Goal: Ask a question

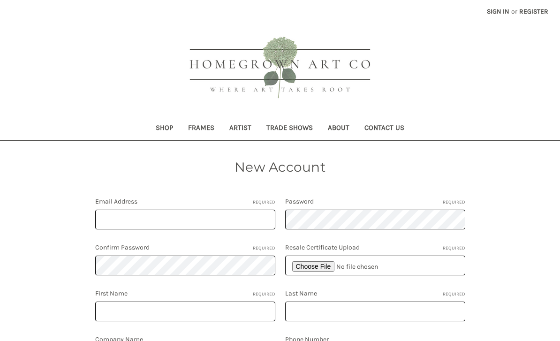
click at [393, 128] on link "Contact Us" at bounding box center [384, 128] width 55 height 23
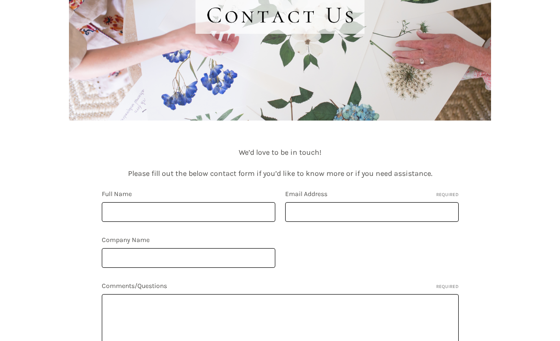
scroll to position [234, 0]
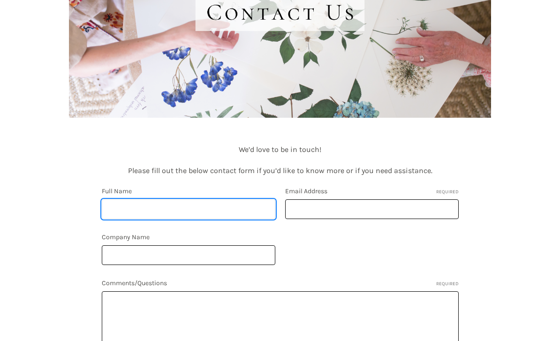
click at [130, 207] on input "Full Name" at bounding box center [188, 209] width 173 height 20
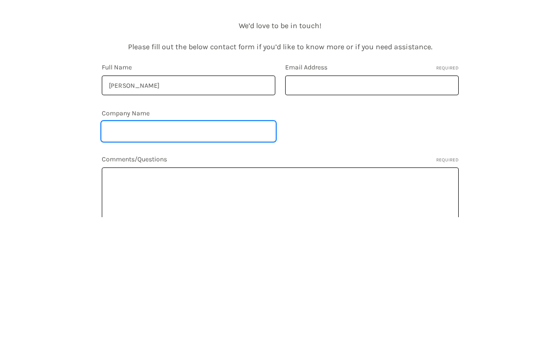
click at [165, 245] on input "Company Name" at bounding box center [188, 255] width 173 height 20
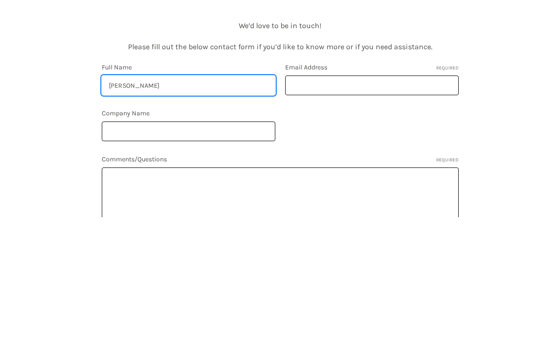
click at [200, 199] on input "Kelly" at bounding box center [188, 209] width 173 height 20
type input "Kelly Seibels"
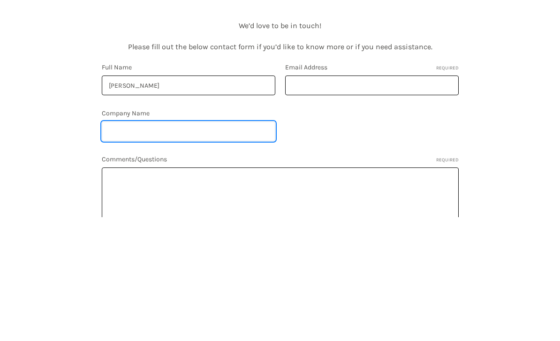
click at [171, 245] on input "Company Name" at bounding box center [188, 255] width 173 height 20
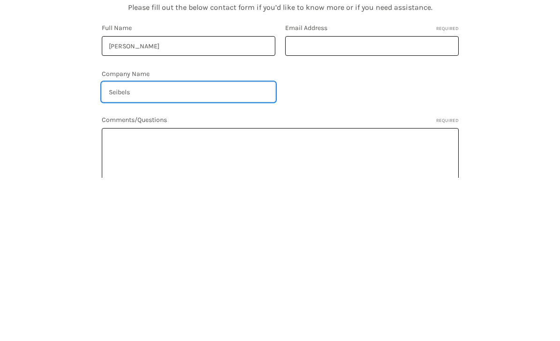
type input "Seibels"
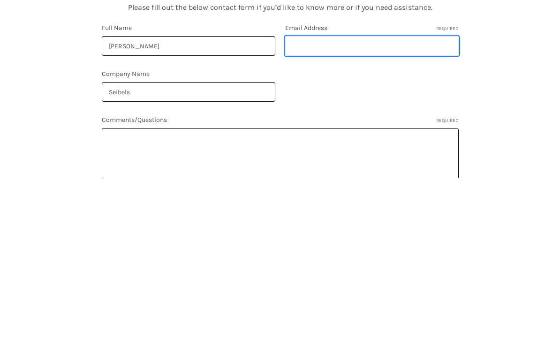
click at [380, 199] on input "Email Address Required" at bounding box center [371, 209] width 173 height 20
type input "seibelscottage@gmail.com"
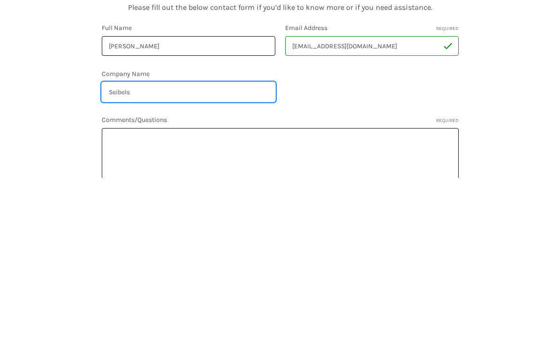
click at [209, 245] on input "Seibels" at bounding box center [188, 255] width 173 height 20
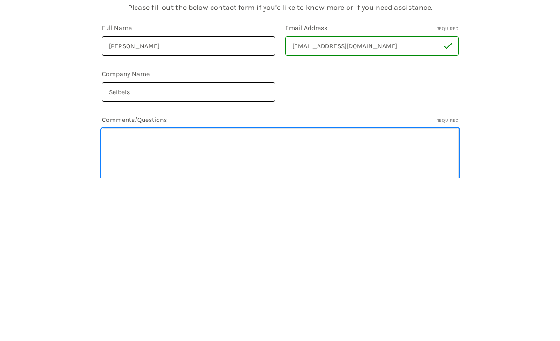
click at [204, 291] on textarea "Comments/Questions Required" at bounding box center [280, 321] width 357 height 60
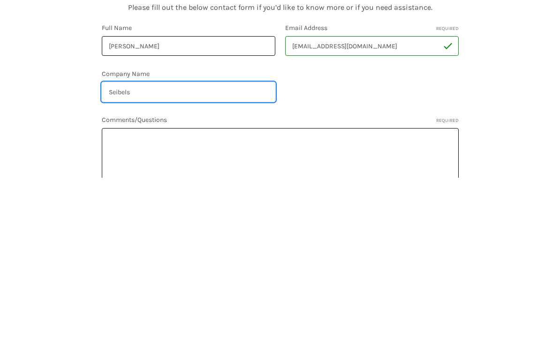
click at [180, 245] on input "Seibels" at bounding box center [188, 255] width 173 height 20
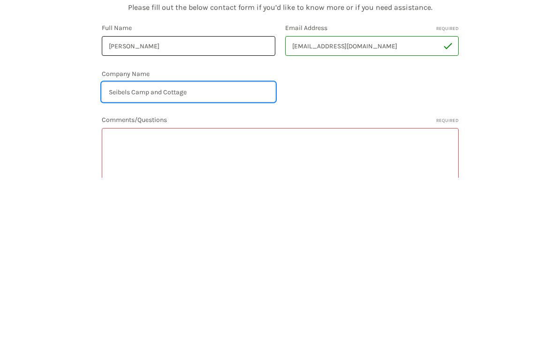
type input "Seibels Camp and Cottage"
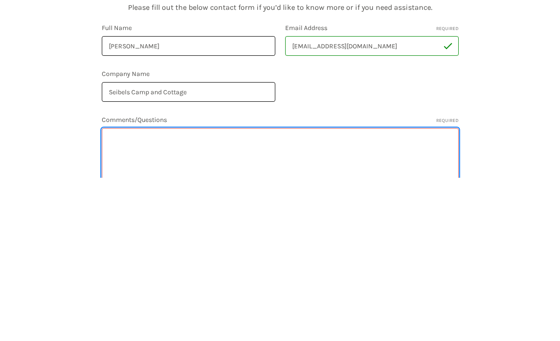
click at [145, 291] on textarea "Comments/Questions Required" at bounding box center [280, 321] width 357 height 60
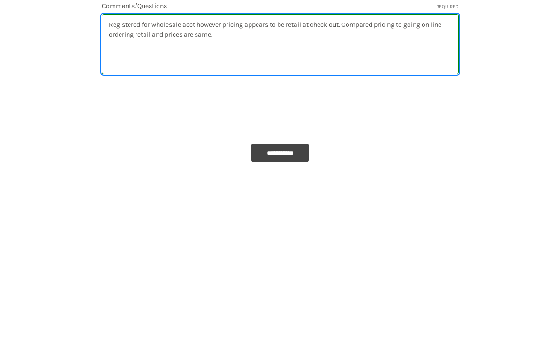
scroll to position [381, 0]
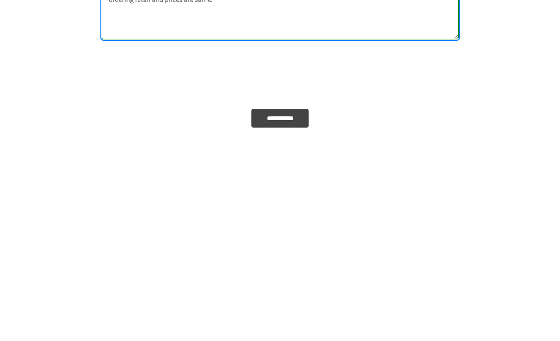
type textarea "Registered for wholesale acct however pricing appears to be retail at check out…"
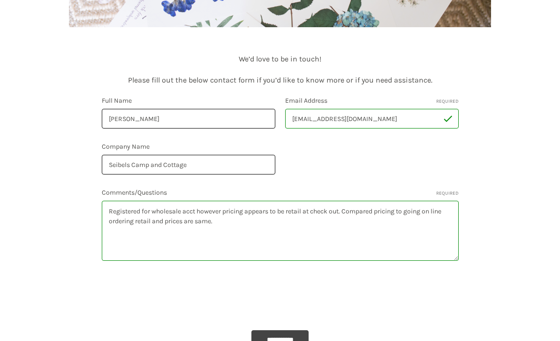
scroll to position [338, 0]
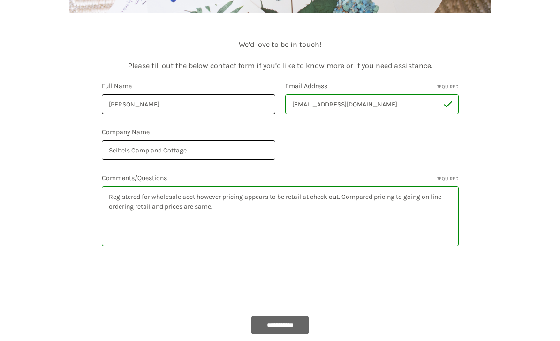
click at [292, 328] on input "**********" at bounding box center [280, 325] width 58 height 19
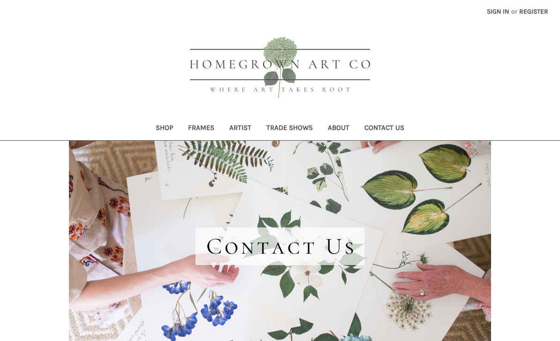
scroll to position [157, 0]
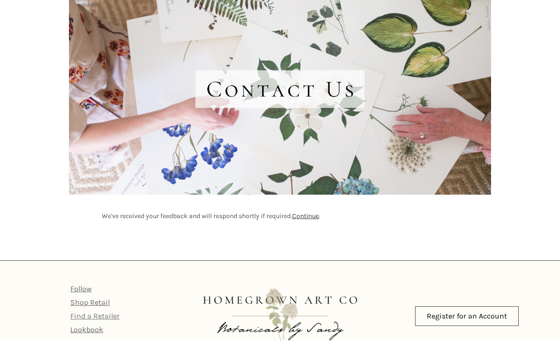
click at [81, 318] on link "Find a Retailer" at bounding box center [94, 315] width 49 height 9
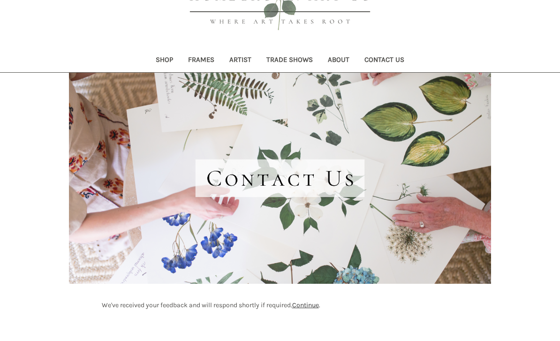
scroll to position [0, 0]
